Goal: Find specific page/section: Find specific page/section

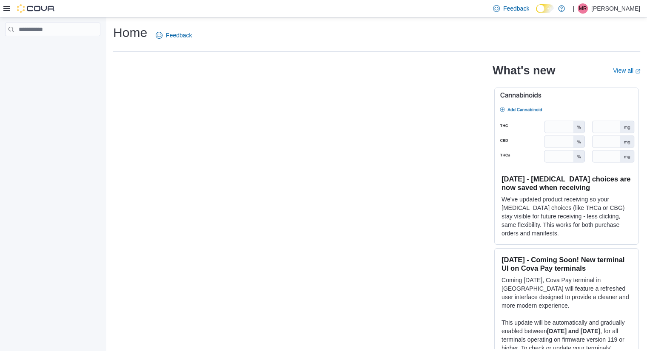
click at [9, 11] on icon at bounding box center [6, 8] width 7 height 7
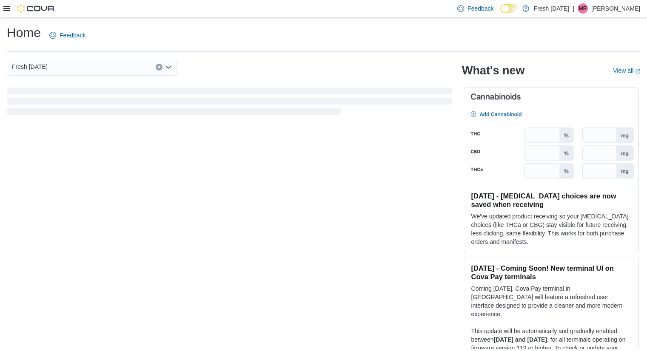
click at [9, 11] on icon at bounding box center [6, 8] width 7 height 7
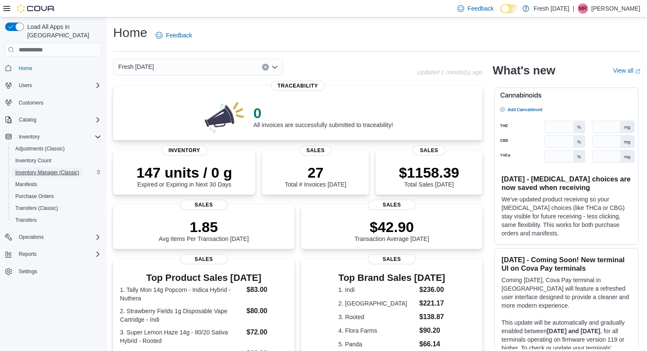
click at [51, 169] on span "Inventory Manager (Classic)" at bounding box center [47, 172] width 64 height 7
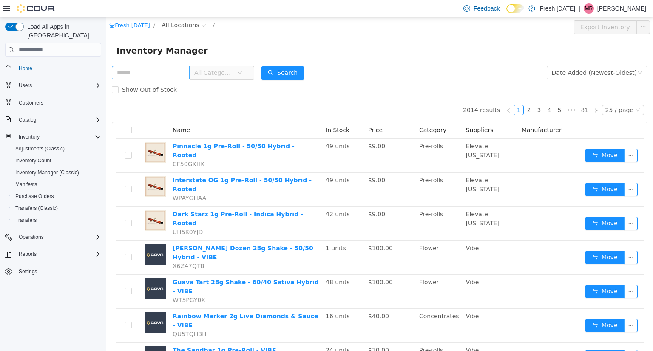
click at [158, 77] on input "text" at bounding box center [151, 73] width 78 height 14
type input "*****"
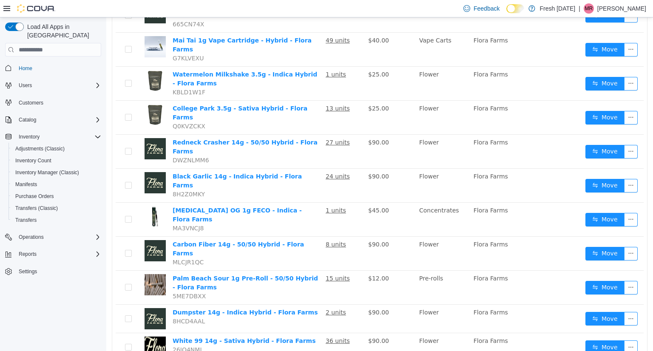
scroll to position [340, 0]
